Goal: Task Accomplishment & Management: Manage account settings

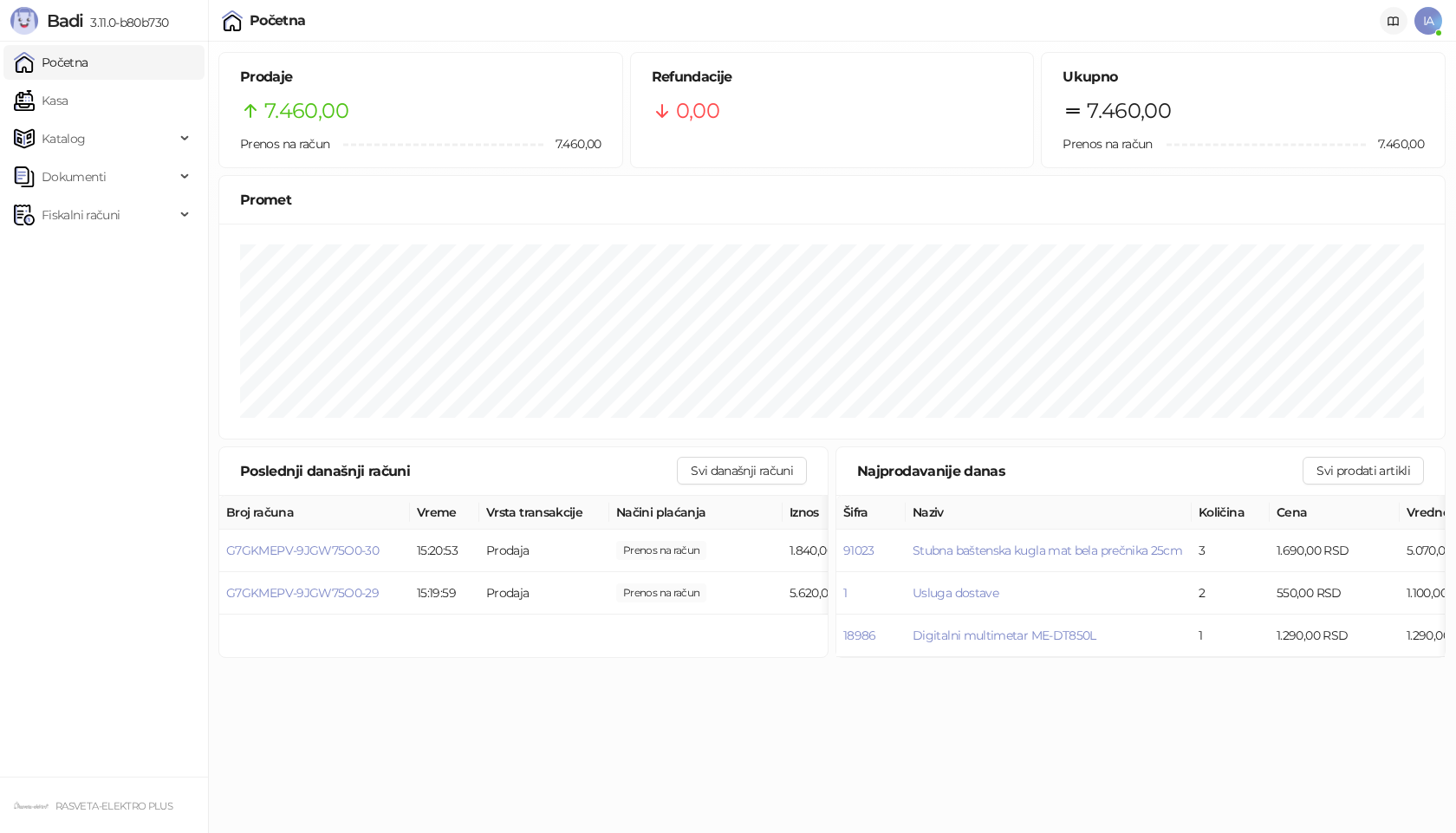
click at [1385, 26] on link at bounding box center [1394, 20] width 28 height 28
click at [96, 209] on span "Fiskalni računi" at bounding box center [81, 214] width 78 height 34
click at [101, 252] on link "Izdati računi" at bounding box center [68, 253] width 94 height 34
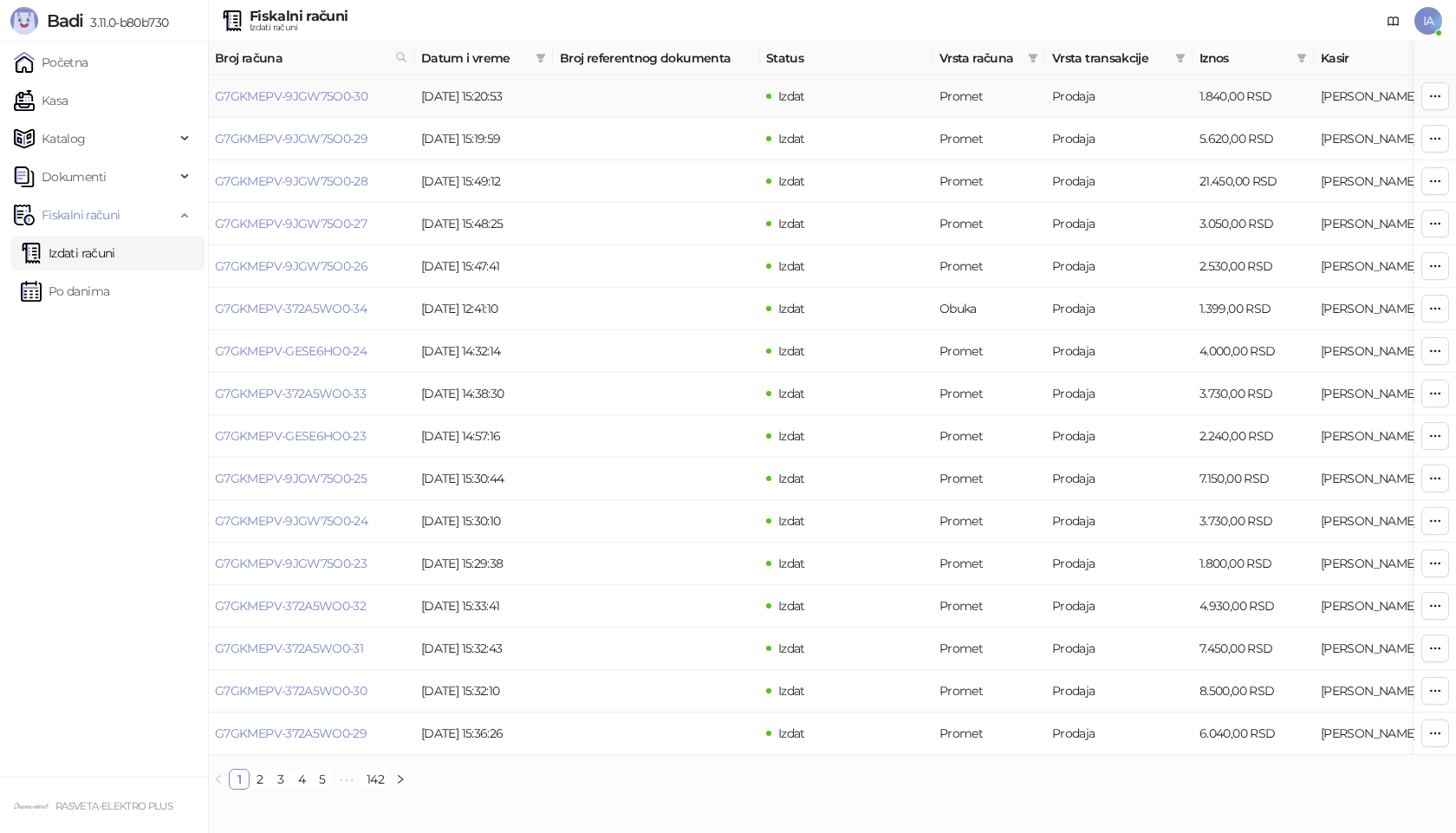
click at [1413, 17] on div "IA" at bounding box center [1407, 21] width 69 height 43
click at [1421, 17] on span "IA" at bounding box center [1428, 20] width 28 height 28
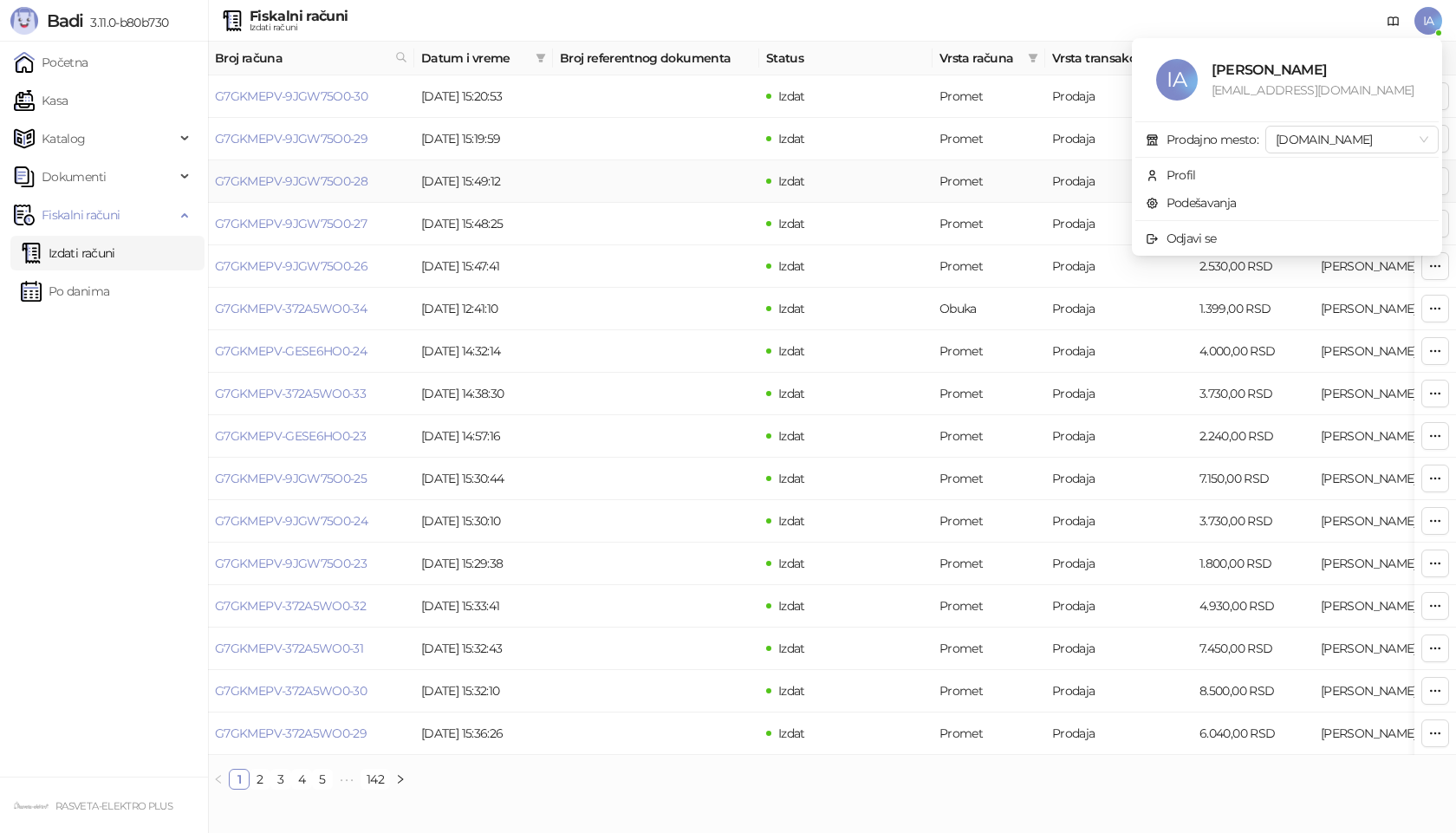
click at [781, 162] on td "Izdat" at bounding box center [846, 182] width 173 height 43
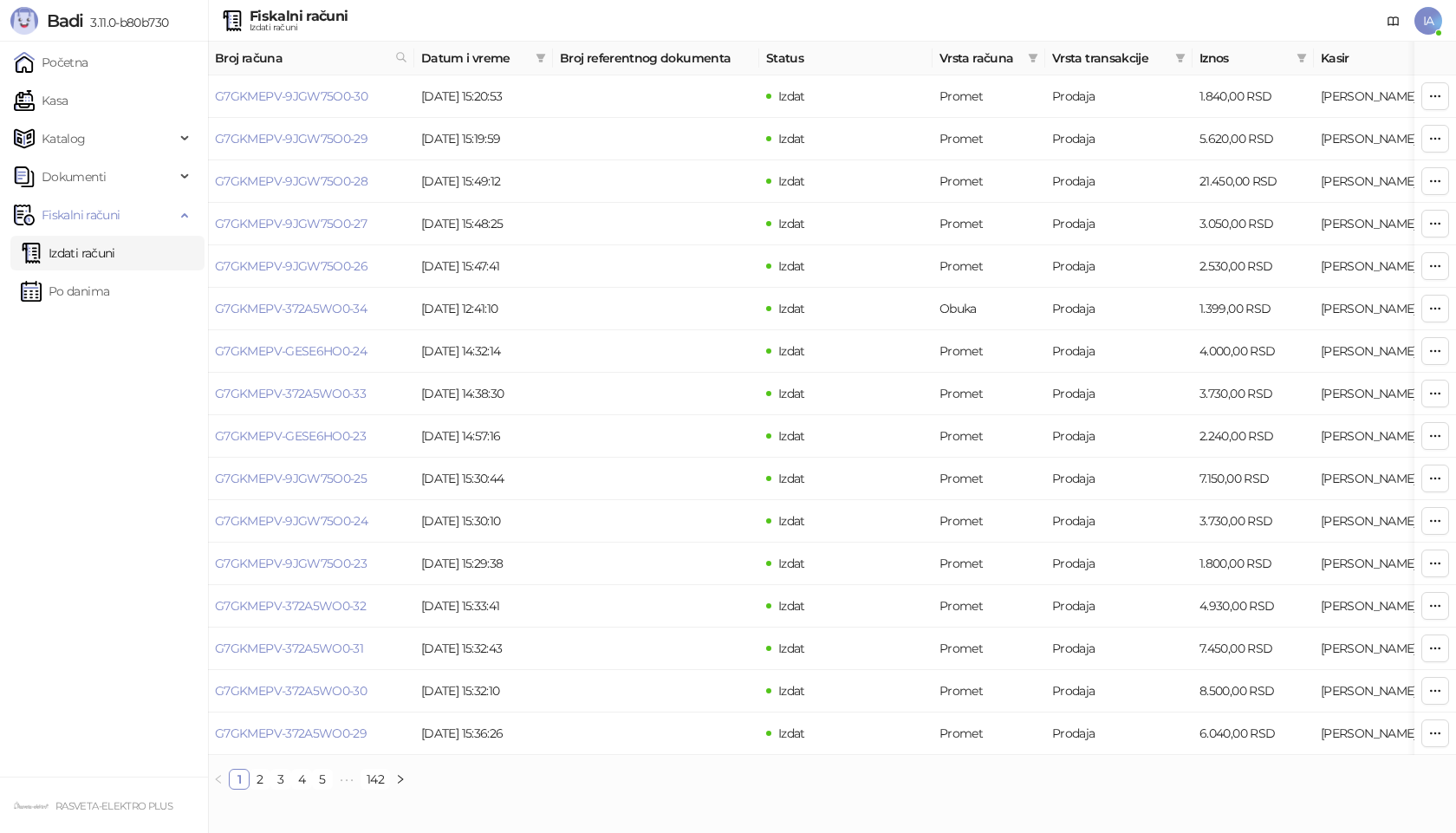
click at [1427, 19] on span "IA" at bounding box center [1428, 20] width 28 height 28
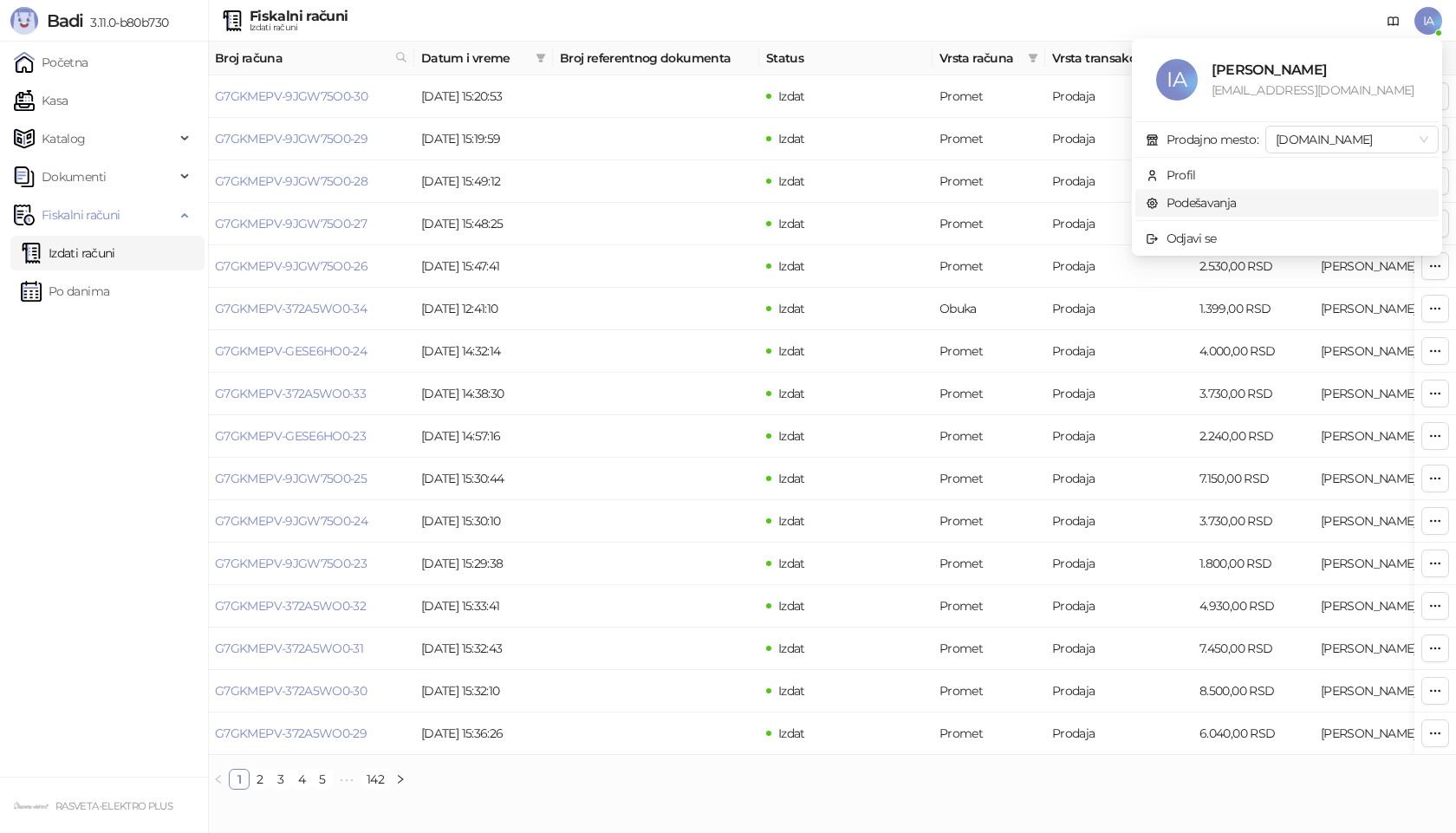
click at [1234, 204] on link "Podešavanja" at bounding box center [1191, 203] width 91 height 16
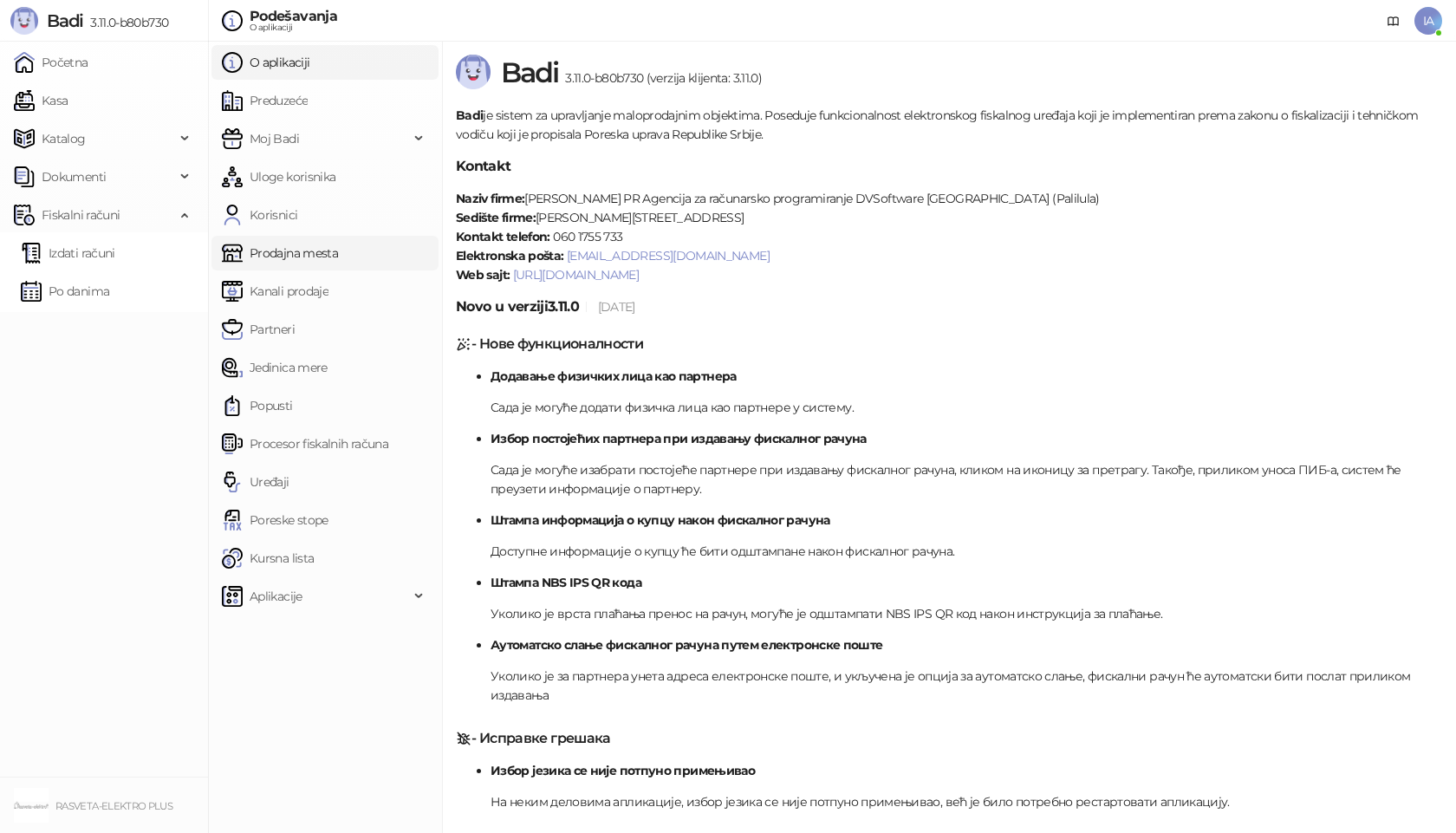
click at [261, 247] on link "Prodajna mesta" at bounding box center [280, 253] width 116 height 34
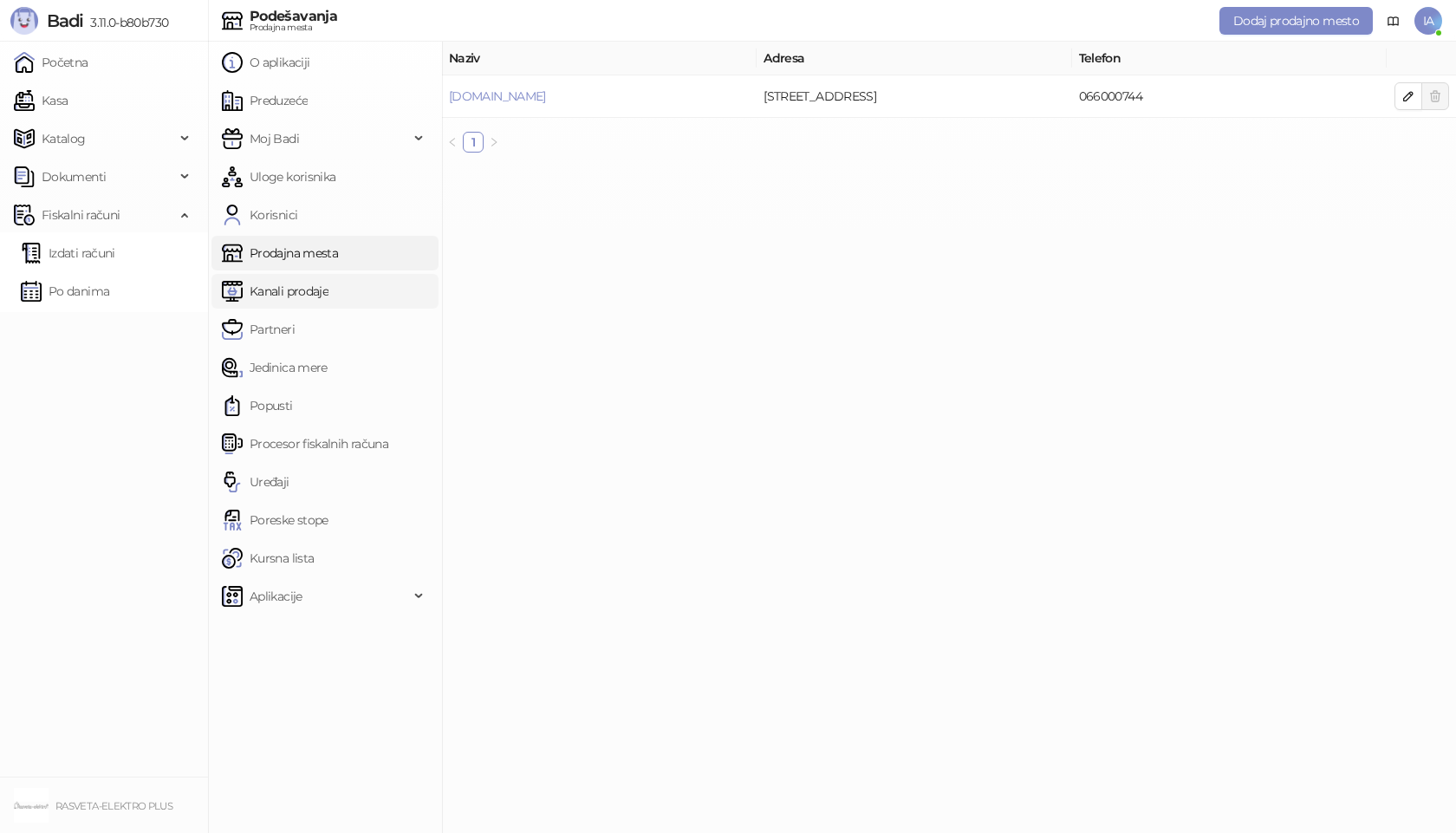
click at [285, 291] on link "Kanali prodaje" at bounding box center [275, 291] width 107 height 34
click at [312, 597] on span "Aplikacije" at bounding box center [316, 596] width 187 height 34
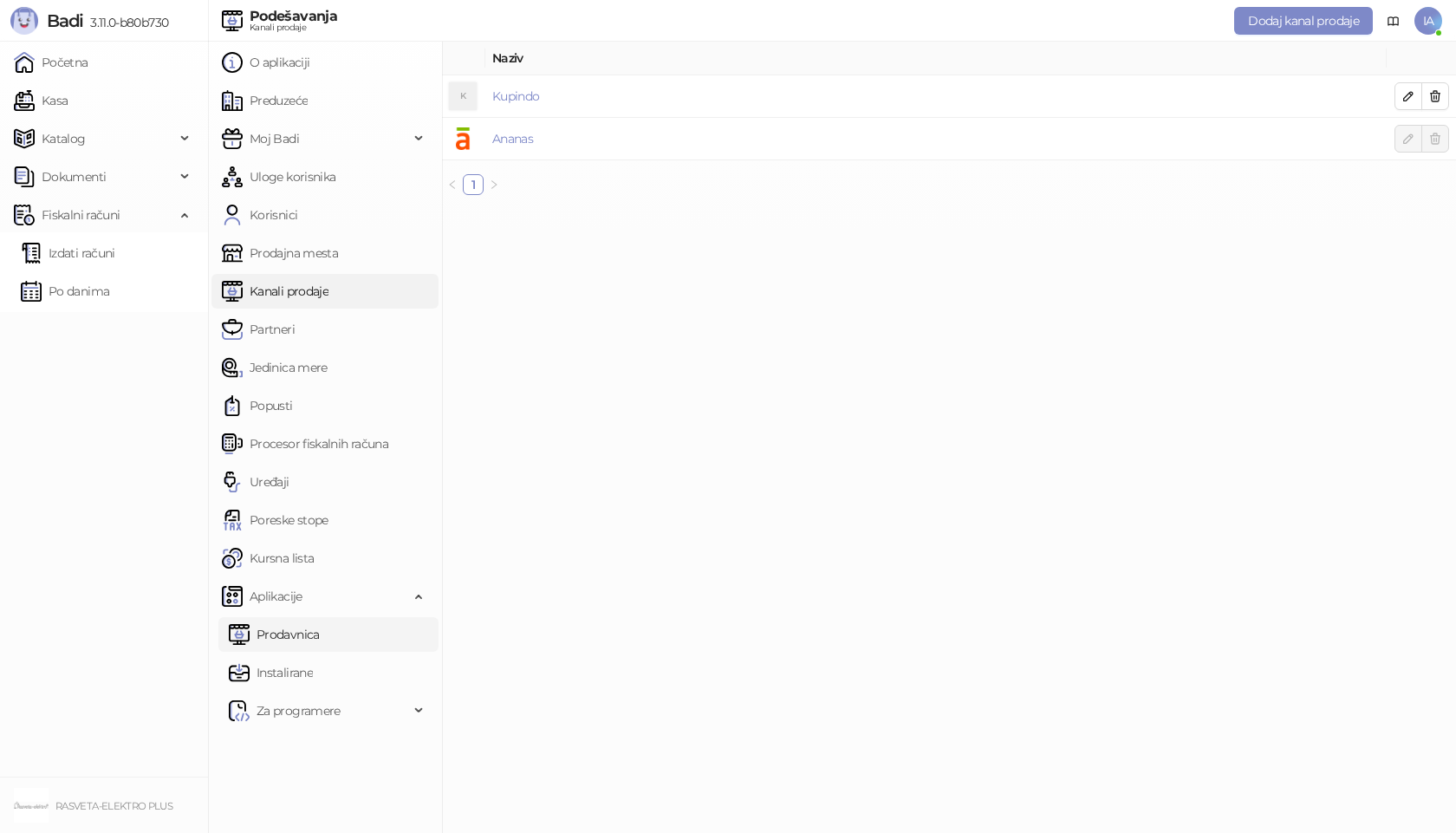
click at [317, 637] on link "Prodavnica" at bounding box center [274, 634] width 91 height 34
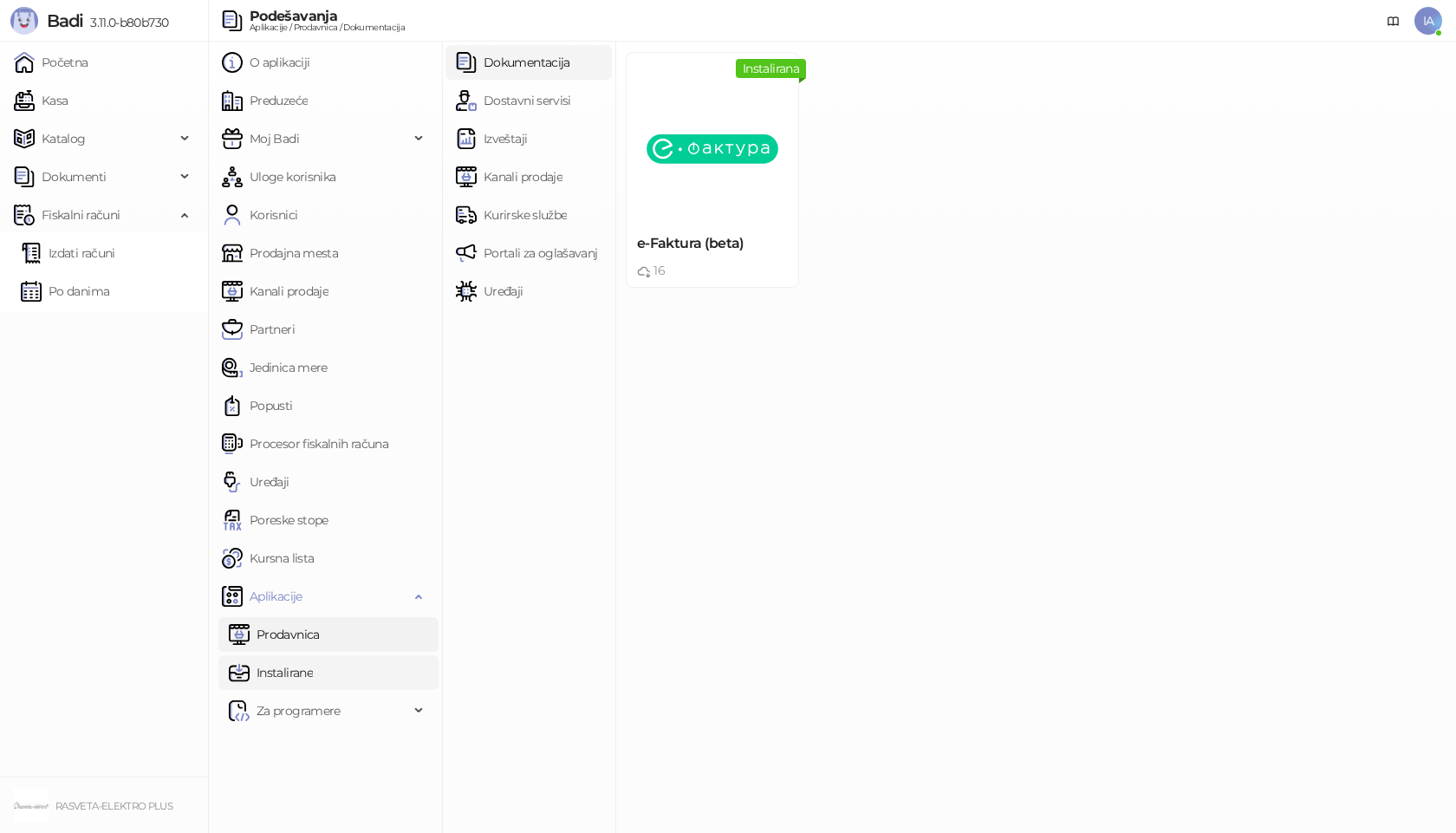
click at [286, 663] on link "Instalirane" at bounding box center [270, 672] width 84 height 34
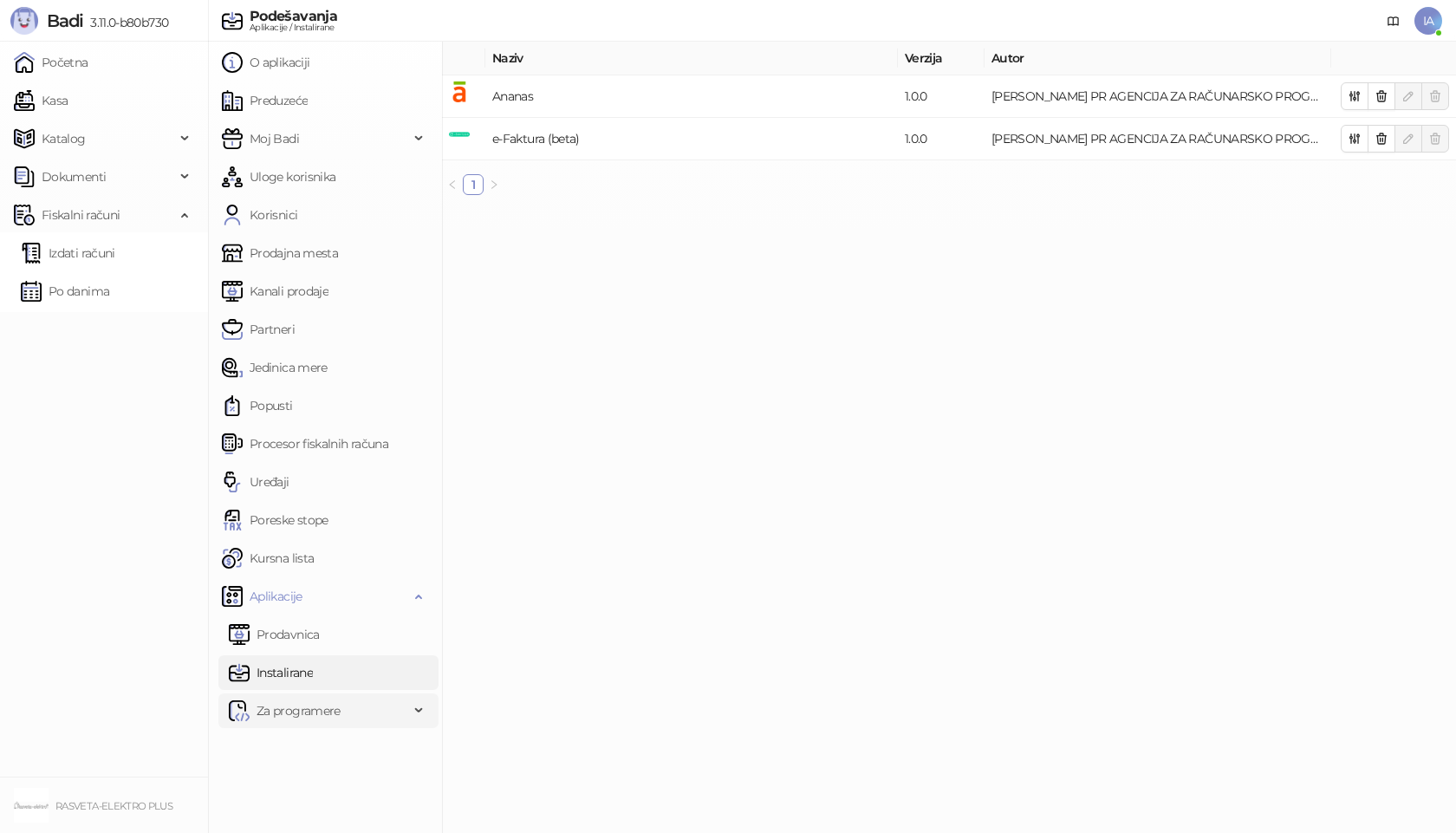
click at [312, 708] on span "Za programere" at bounding box center [298, 711] width 84 height 34
